Goal: Navigation & Orientation: Find specific page/section

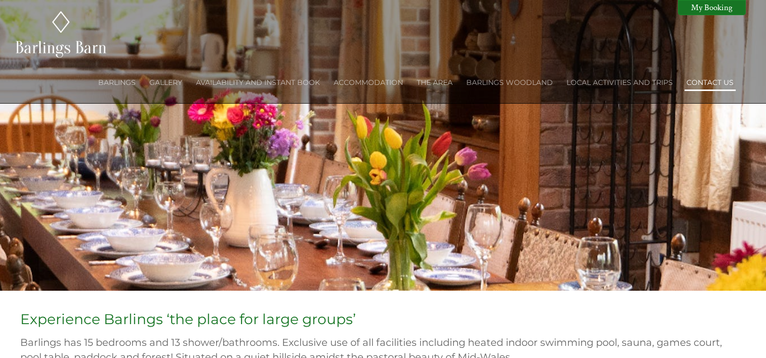
click at [703, 84] on link "Contact Us" at bounding box center [710, 82] width 47 height 9
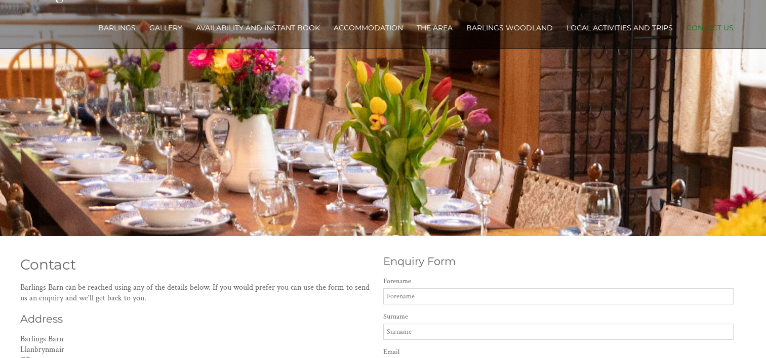
scroll to position [51, 0]
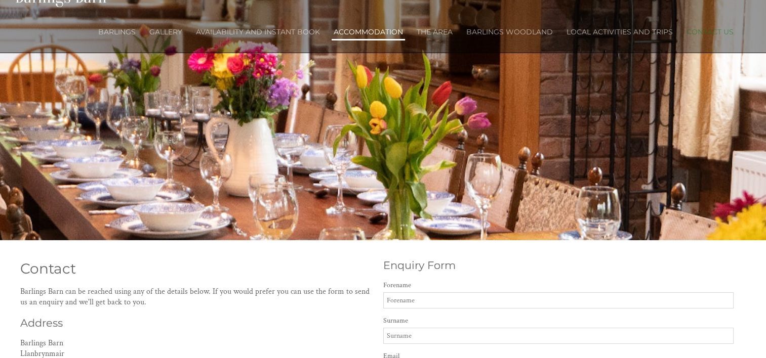
click at [372, 30] on link "Accommodation" at bounding box center [368, 31] width 69 height 9
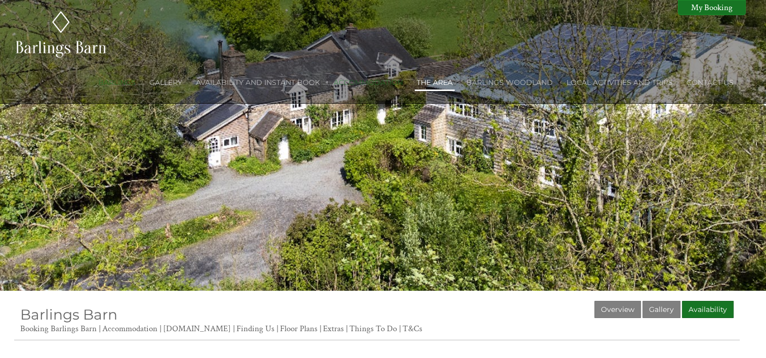
click at [443, 84] on link "The Area" at bounding box center [435, 82] width 36 height 9
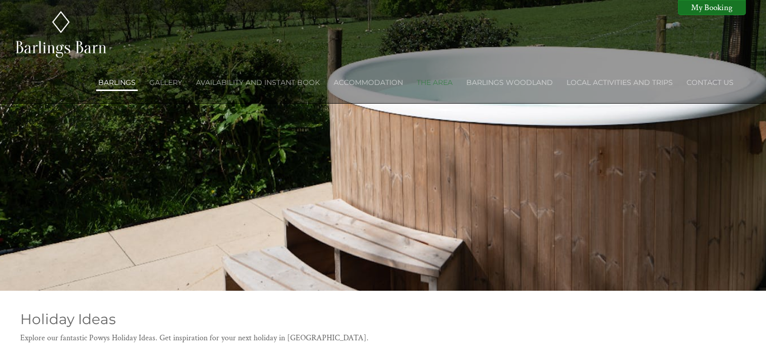
click at [124, 85] on link "Barlings" at bounding box center [116, 82] width 37 height 9
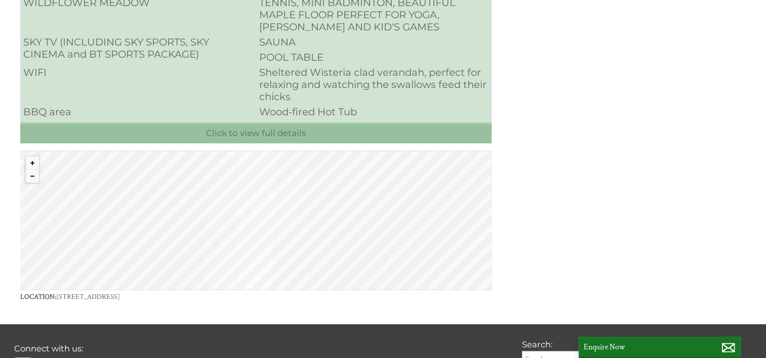
scroll to position [1418, 0]
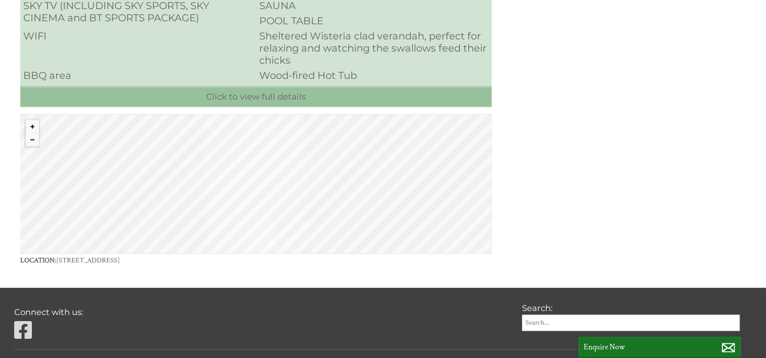
click at [251, 168] on div "© MapTiler © OpenStreetMap contributors" at bounding box center [255, 183] width 471 height 139
drag, startPoint x: 251, startPoint y: 168, endPoint x: 339, endPoint y: 156, distance: 88.8
click at [339, 156] on div "© MapTiler © OpenStreetMap contributors" at bounding box center [255, 183] width 471 height 139
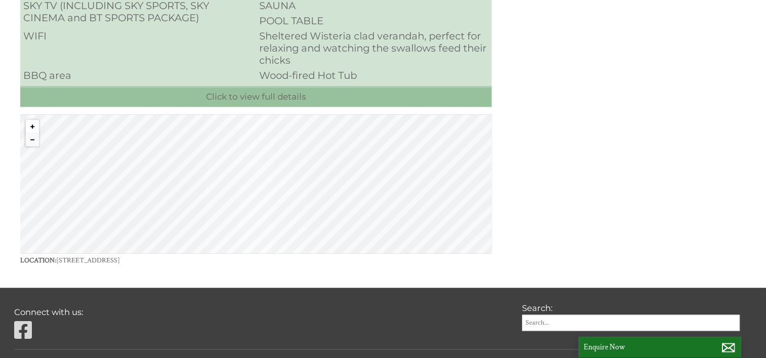
click at [32, 120] on button "Zoom in" at bounding box center [32, 126] width 13 height 13
click at [342, 182] on div "© MapTiler © OpenStreetMap contributors" at bounding box center [255, 183] width 471 height 139
click at [342, 180] on div "© MapTiler © OpenStreetMap contributors" at bounding box center [255, 183] width 471 height 139
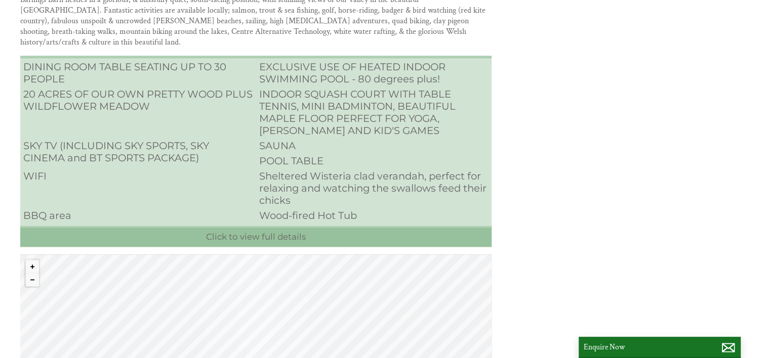
scroll to position [1345, 0]
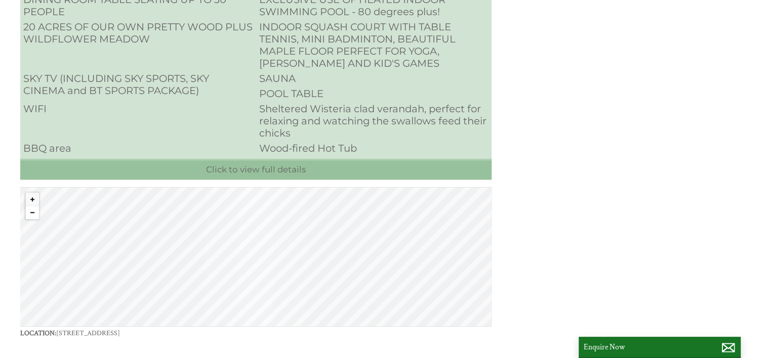
click at [33, 206] on button "Zoom out" at bounding box center [32, 212] width 13 height 13
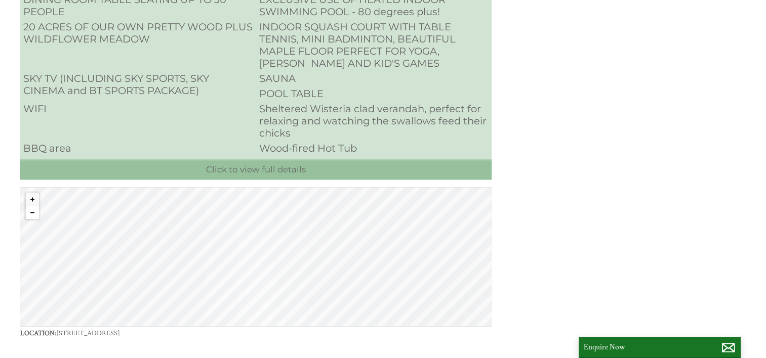
click at [33, 206] on button "Zoom out" at bounding box center [32, 212] width 13 height 13
click at [34, 206] on button "Zoom out" at bounding box center [32, 212] width 13 height 13
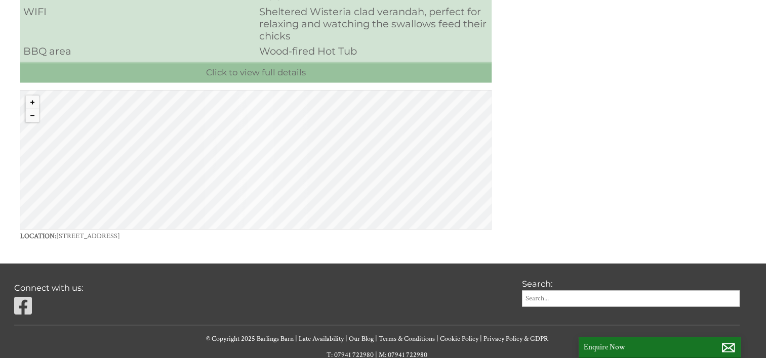
scroll to position [1446, 0]
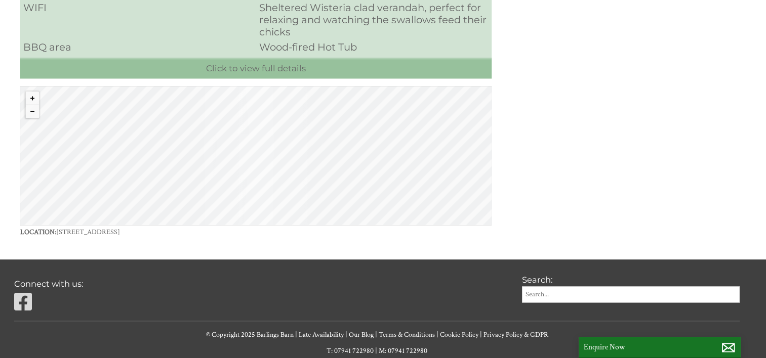
click at [360, 132] on div "© MapTiler © OpenStreetMap contributors" at bounding box center [255, 155] width 471 height 139
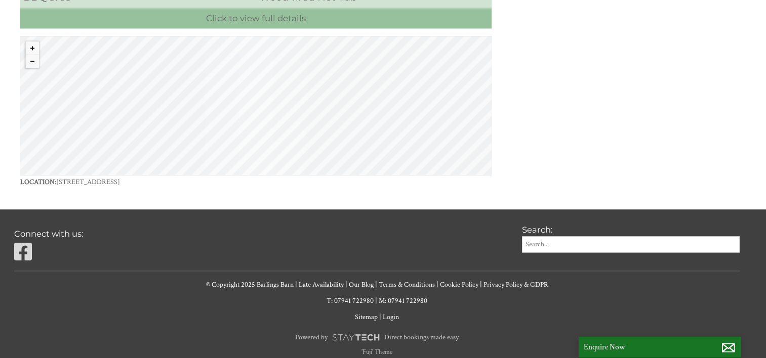
scroll to position [1497, 0]
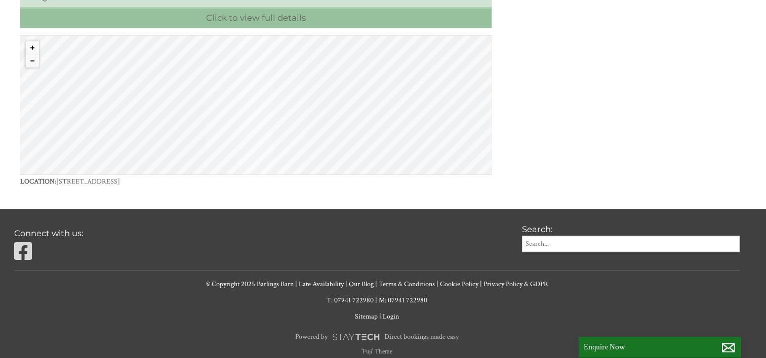
click at [352, 113] on div "© MapTiler © OpenStreetMap contributors" at bounding box center [255, 104] width 471 height 139
click at [31, 41] on button "Zoom in" at bounding box center [32, 47] width 13 height 13
click at [32, 41] on button "Zoom in" at bounding box center [32, 47] width 13 height 13
drag, startPoint x: 383, startPoint y: 110, endPoint x: 362, endPoint y: 70, distance: 44.6
click at [363, 68] on div "© MapTiler © OpenStreetMap contributors" at bounding box center [255, 104] width 471 height 139
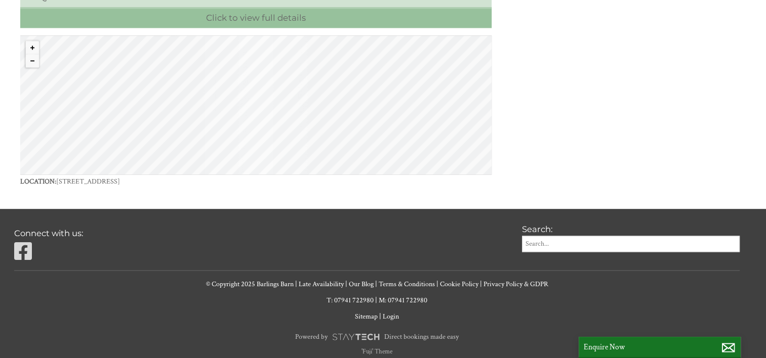
drag, startPoint x: 424, startPoint y: 121, endPoint x: 407, endPoint y: 69, distance: 54.8
click at [407, 69] on div "© MapTiler © OpenStreetMap contributors" at bounding box center [255, 104] width 471 height 139
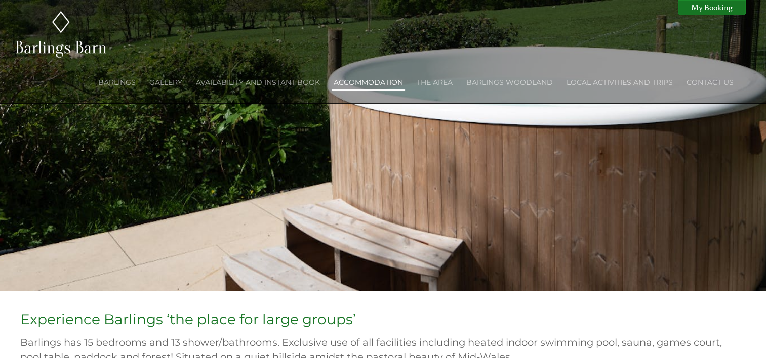
click at [355, 85] on link "Accommodation" at bounding box center [368, 82] width 69 height 9
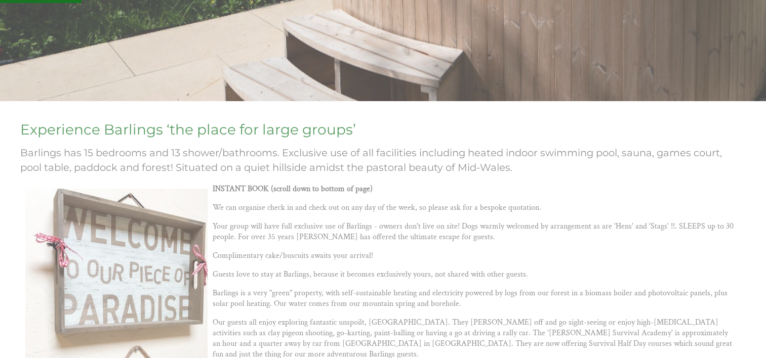
scroll to position [253, 0]
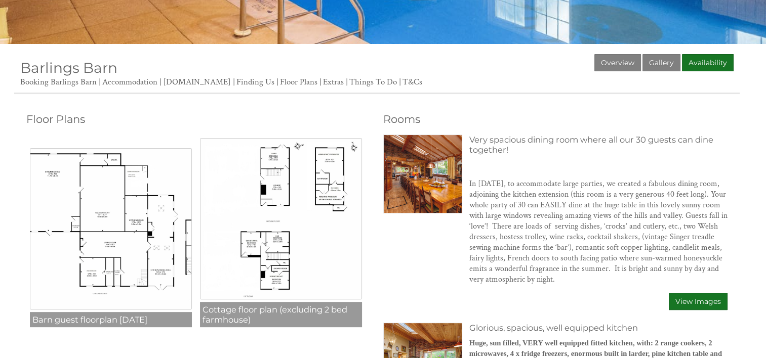
scroll to position [239, 0]
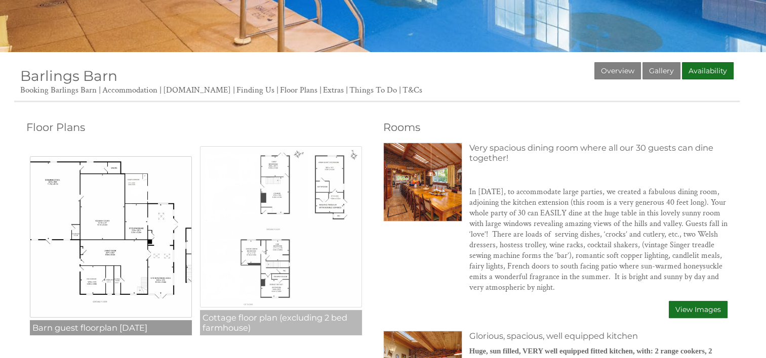
click at [337, 198] on img at bounding box center [281, 227] width 162 height 162
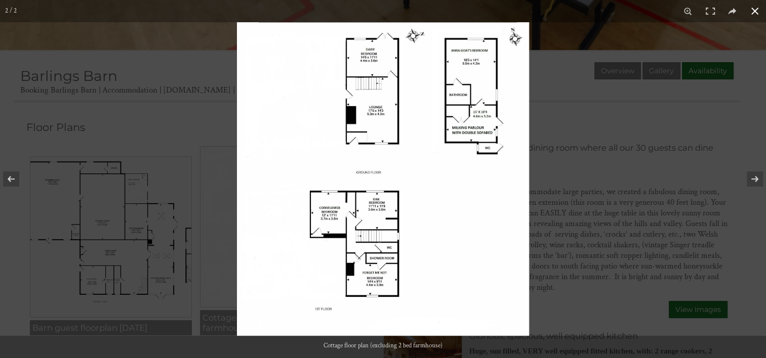
click at [172, 213] on div at bounding box center [383, 179] width 766 height 358
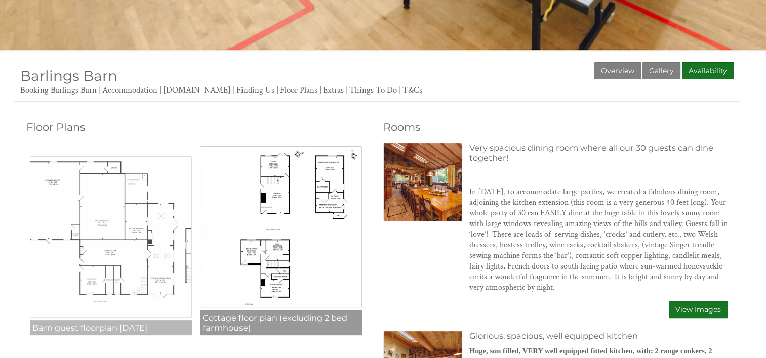
click at [111, 218] on img at bounding box center [111, 237] width 162 height 162
